Goal: Task Accomplishment & Management: Manage account settings

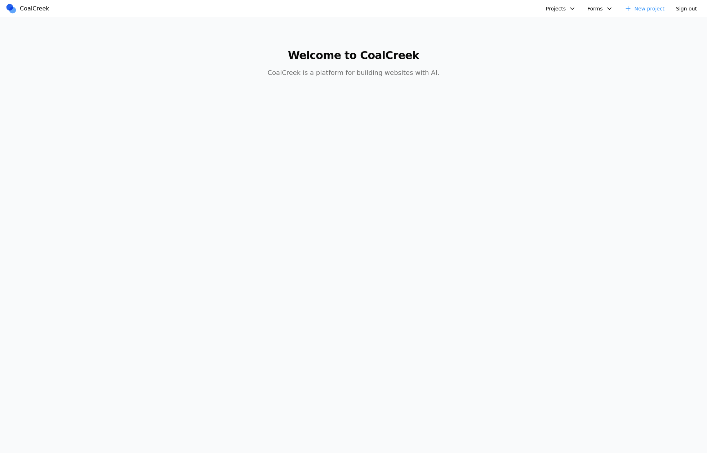
click at [580, 7] on button "Projects" at bounding box center [561, 8] width 39 height 11
click at [556, 36] on link "Test" at bounding box center [599, 37] width 104 height 12
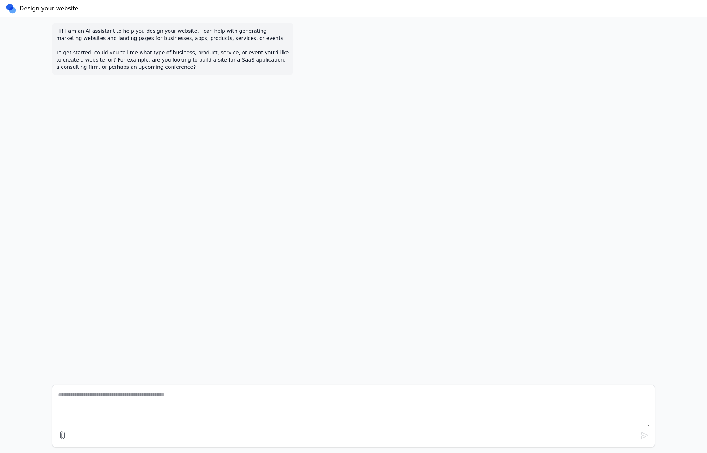
click at [14, 10] on link at bounding box center [11, 8] width 11 height 11
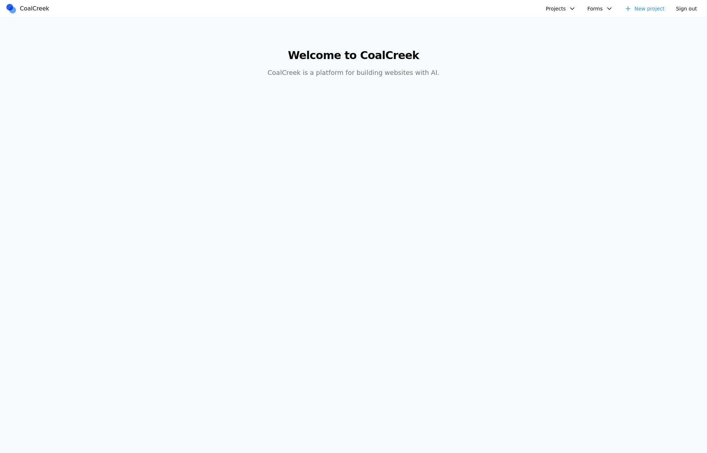
click at [560, 10] on button "Projects" at bounding box center [561, 8] width 39 height 11
click at [561, 56] on link "fooby" at bounding box center [599, 62] width 104 height 12
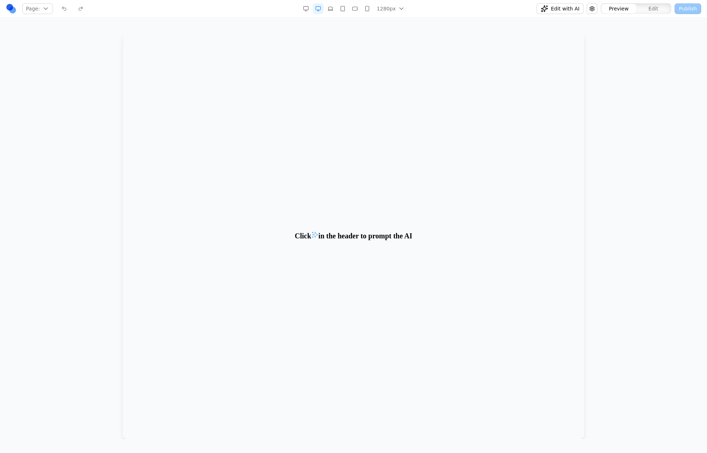
click at [48, 8] on button "Page:" at bounding box center [37, 8] width 31 height 11
click at [66, 29] on div "Manage pages" at bounding box center [55, 28] width 63 height 12
click at [593, 8] on button "button" at bounding box center [592, 8] width 11 height 11
click at [51, 97] on button "Delete Project" at bounding box center [69, 102] width 133 height 13
click at [57, 48] on button "Site Settings" at bounding box center [69, 50] width 133 height 13
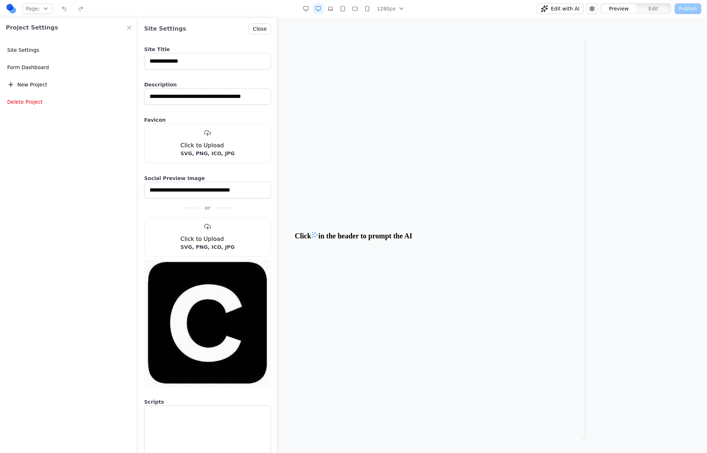
click at [205, 131] on icon at bounding box center [208, 133] width 6 height 5
click at [0, 0] on input "file" at bounding box center [0, 0] width 0 height 0
